Goal: Navigation & Orientation: Find specific page/section

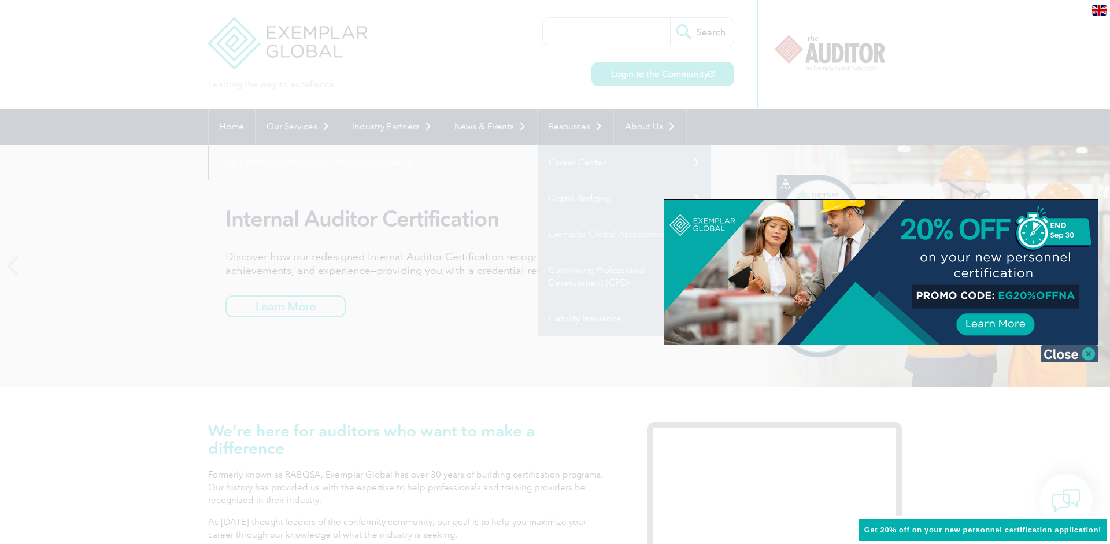
click at [1091, 359] on img at bounding box center [1070, 353] width 58 height 17
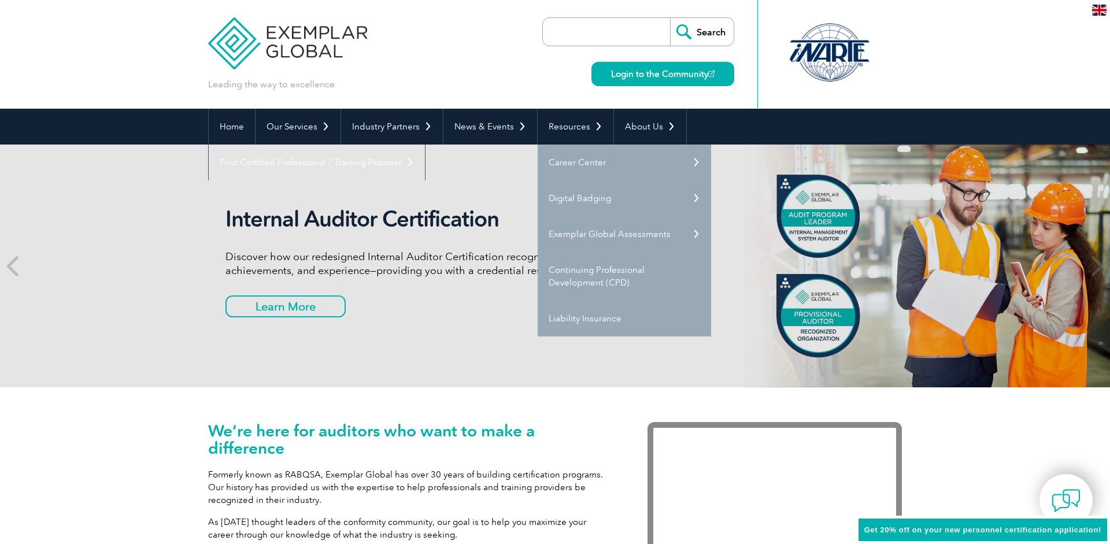
click at [452, 65] on div "Leading the way to excellence Search Login to the Community ▼" at bounding box center [555, 54] width 694 height 109
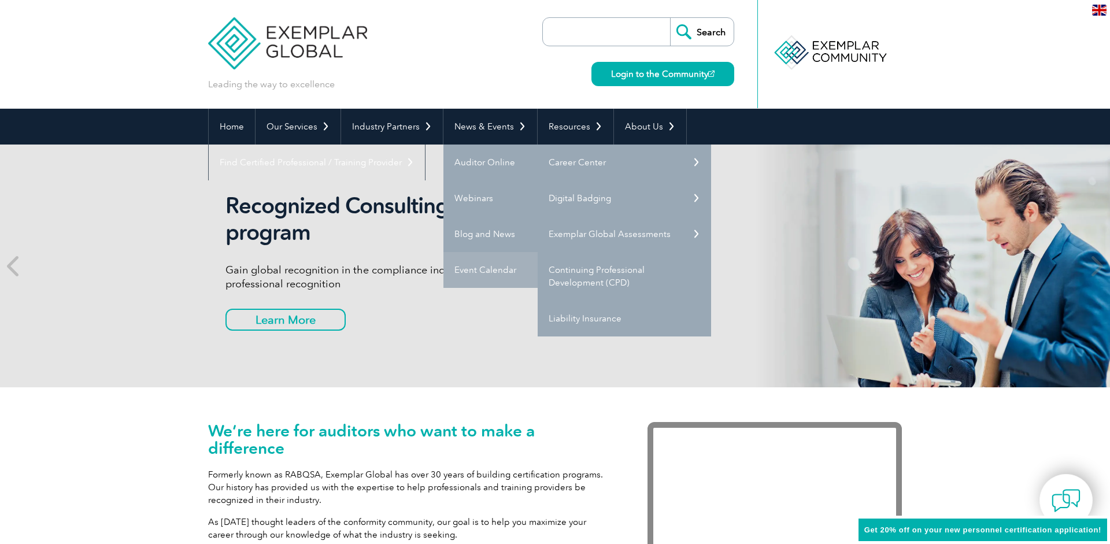
click at [485, 270] on link "Event Calendar" at bounding box center [531, 270] width 174 height 36
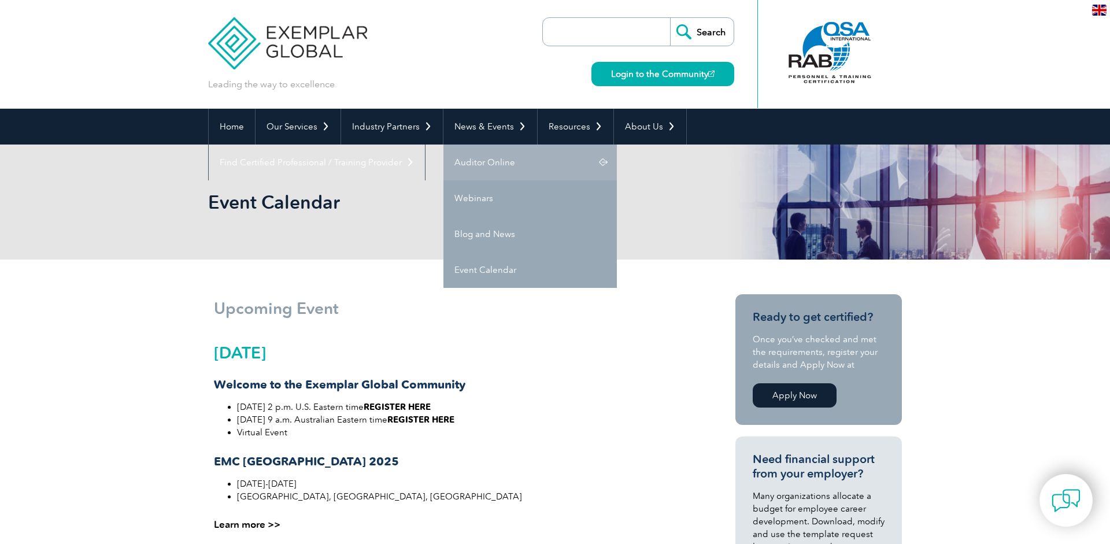
click at [485, 163] on link "Auditor Online" at bounding box center [531, 163] width 174 height 36
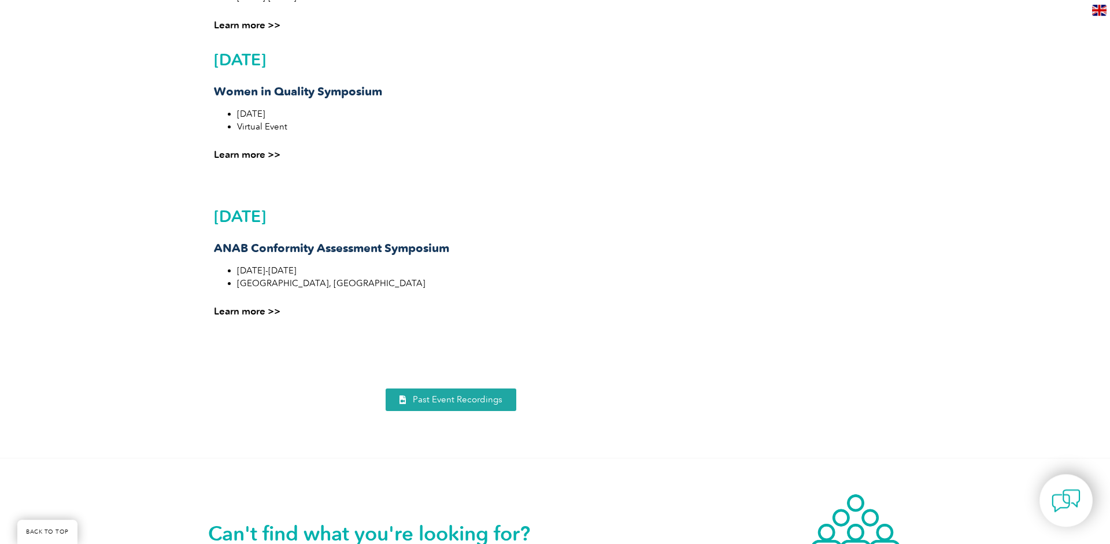
scroll to position [944, 0]
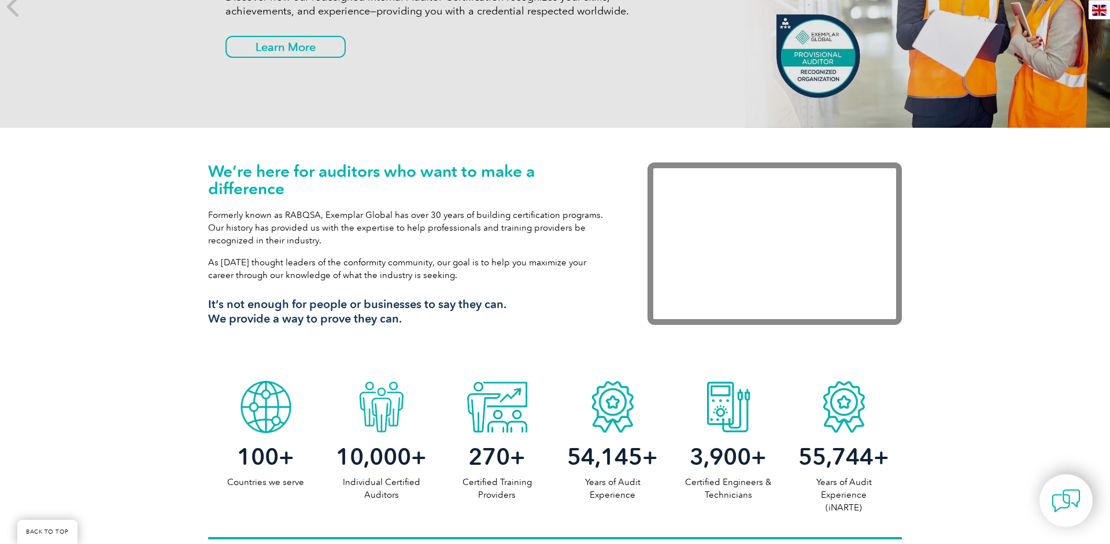
scroll to position [354, 0]
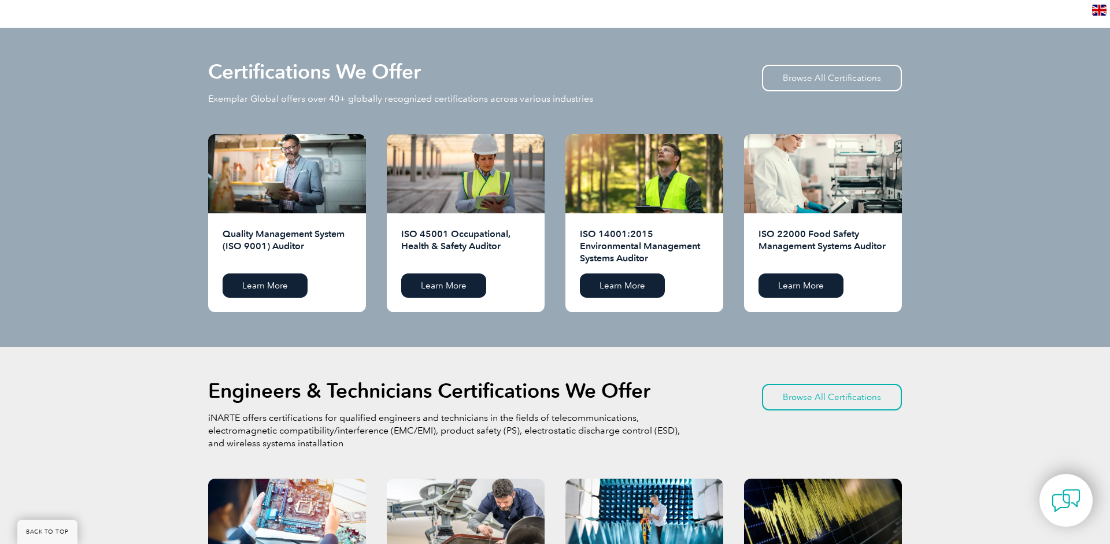
scroll to position [885, 0]
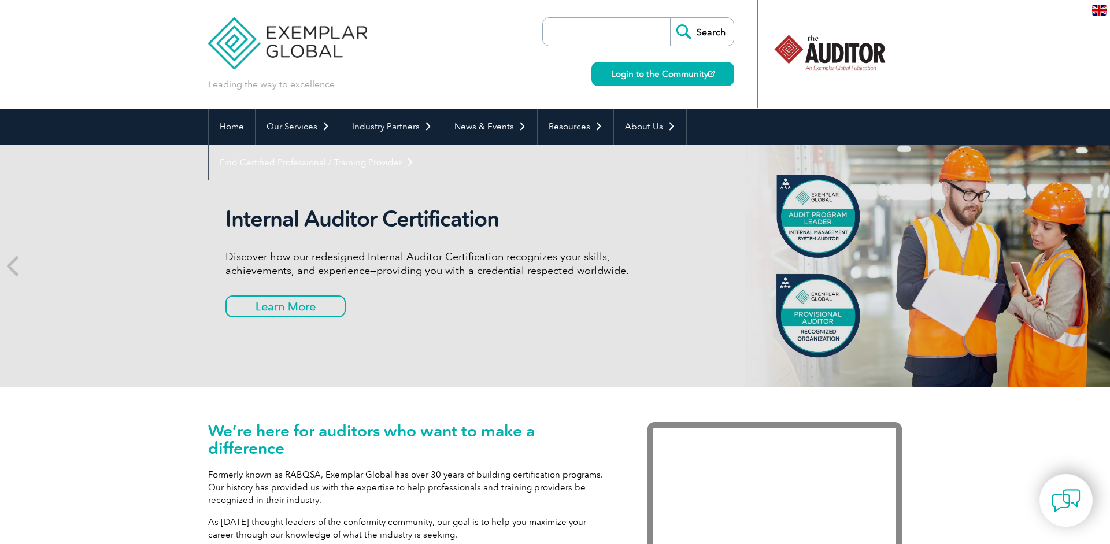
click at [867, 54] on div at bounding box center [830, 53] width 115 height 64
